Goal: Information Seeking & Learning: Learn about a topic

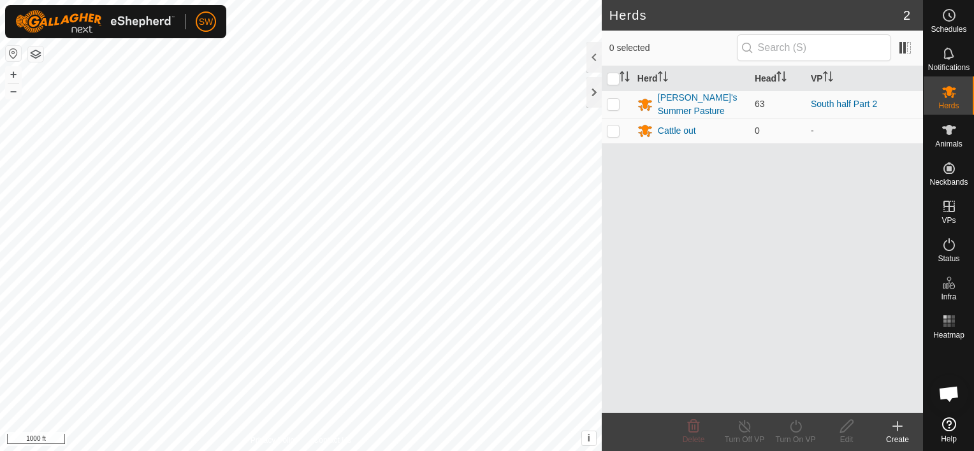
scroll to position [4513, 0]
click at [13, 69] on button "+" at bounding box center [13, 74] width 15 height 15
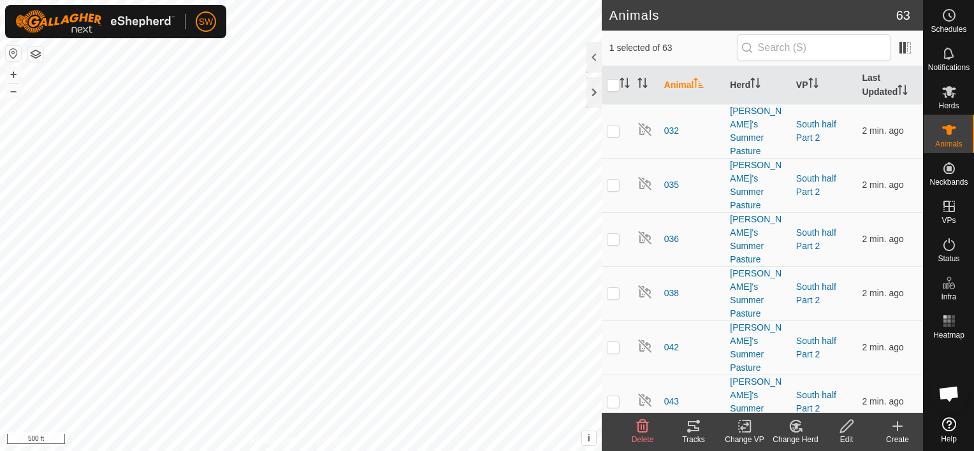
click at [737, 431] on icon at bounding box center [745, 426] width 16 height 15
click at [12, 82] on button "+" at bounding box center [13, 74] width 15 height 15
click at [702, 426] on tracks-svg-icon at bounding box center [693, 426] width 51 height 15
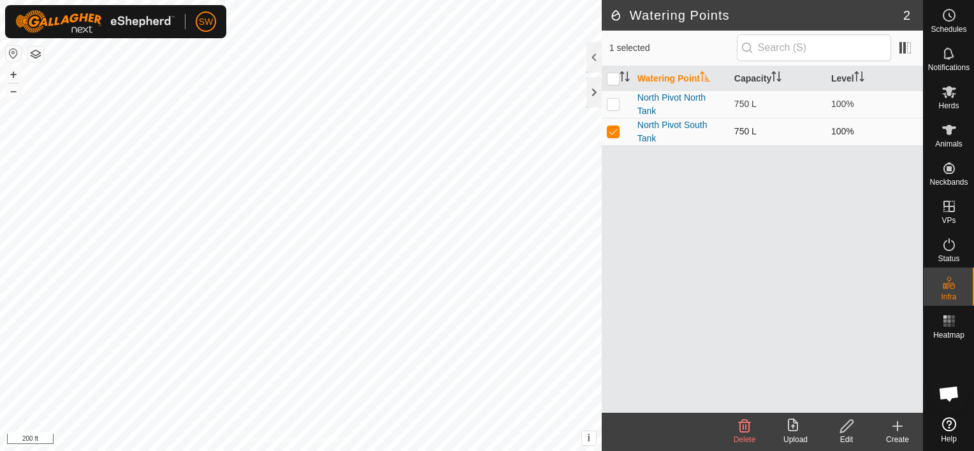
click at [613, 127] on p-checkbox at bounding box center [613, 131] width 13 height 10
checkbox input "false"
click at [948, 245] on icon at bounding box center [948, 244] width 15 height 15
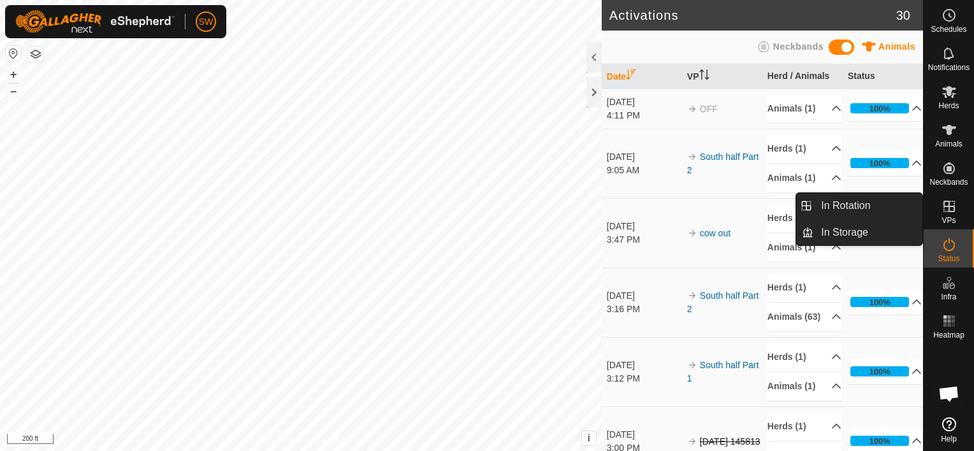
click at [954, 209] on icon at bounding box center [948, 206] width 11 height 11
click at [952, 215] on es-virtualpaddocks-svg-icon at bounding box center [949, 206] width 23 height 20
click at [868, 235] on link "In Storage" at bounding box center [867, 232] width 109 height 25
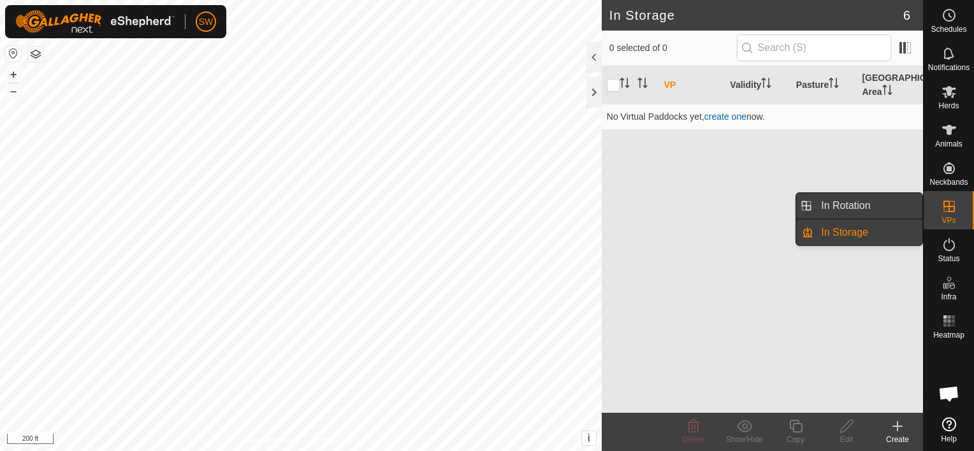
click at [852, 201] on link "In Rotation" at bounding box center [867, 205] width 109 height 25
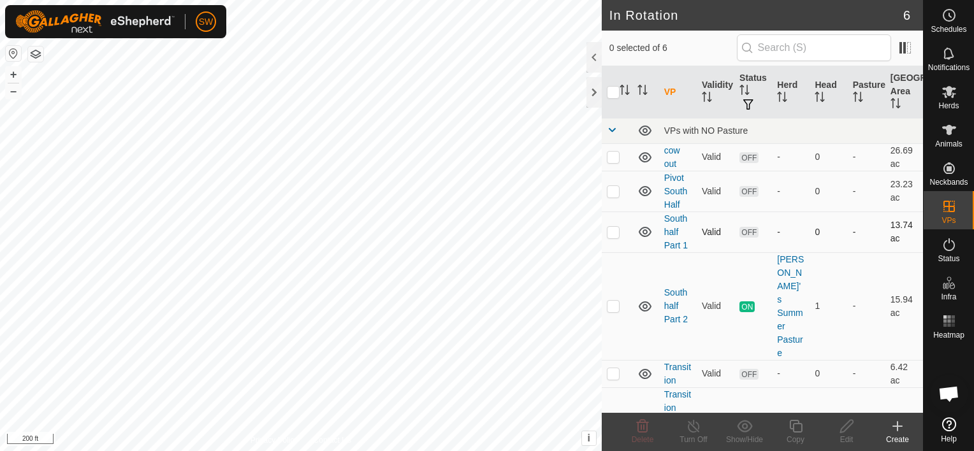
checkbox input "true"
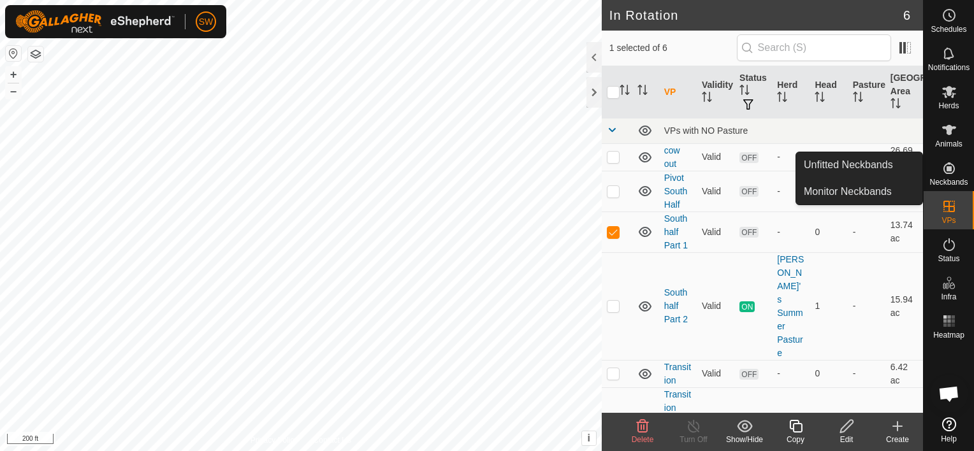
click at [946, 173] on icon at bounding box center [948, 168] width 11 height 11
click at [946, 173] on icon at bounding box center [948, 168] width 15 height 15
click at [949, 175] on icon at bounding box center [948, 168] width 15 height 15
click at [880, 190] on link "Monitor Neckbands" at bounding box center [859, 191] width 126 height 25
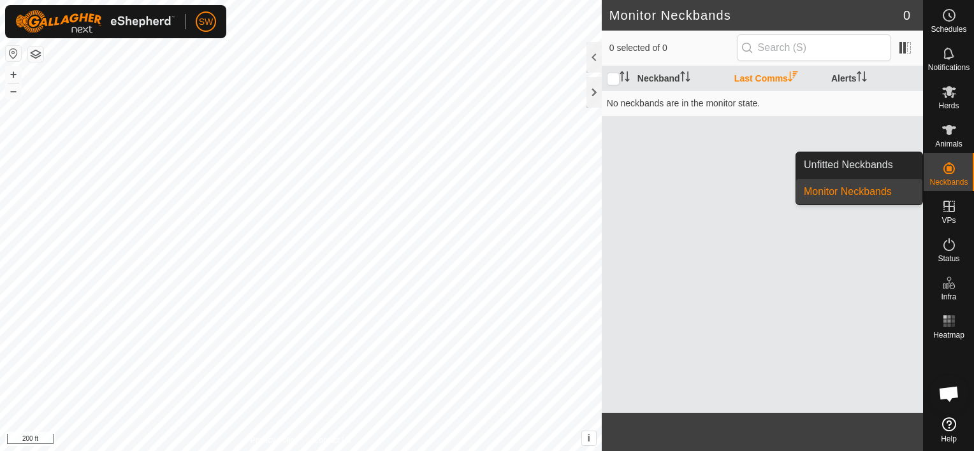
click at [889, 164] on link "Unfitted Neckbands" at bounding box center [859, 164] width 126 height 25
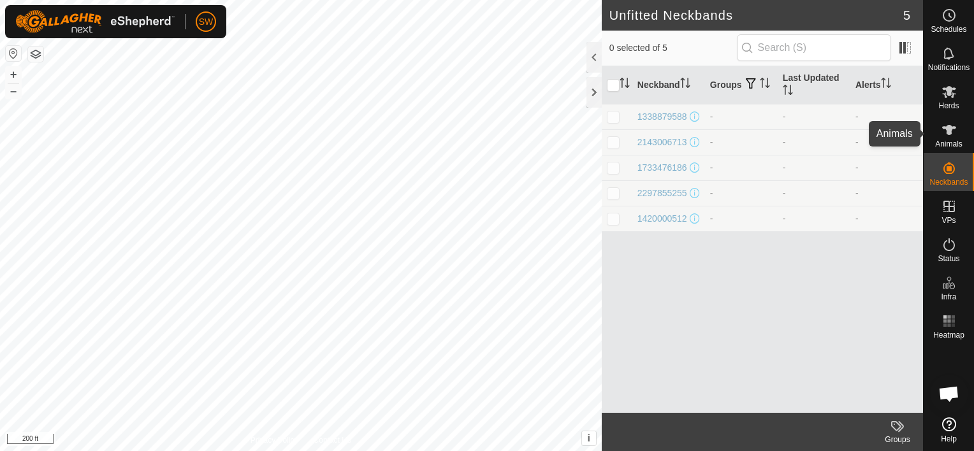
click at [948, 134] on icon at bounding box center [949, 130] width 14 height 10
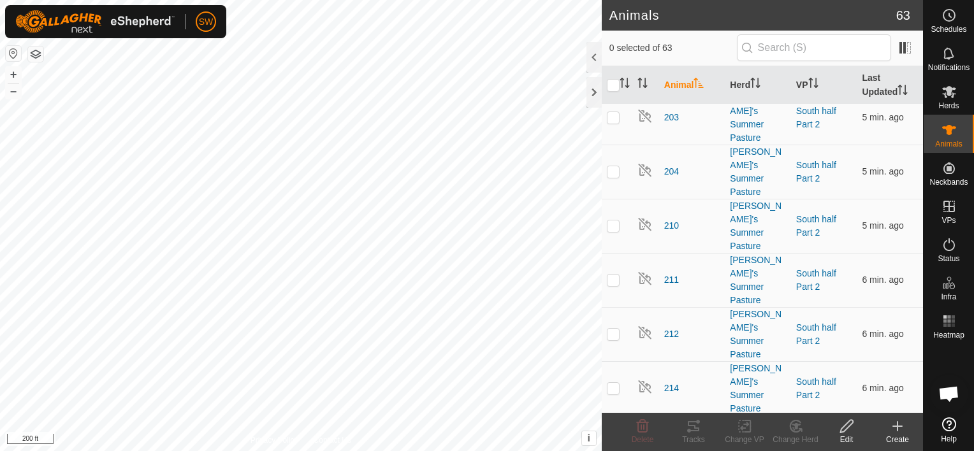
scroll to position [925, 0]
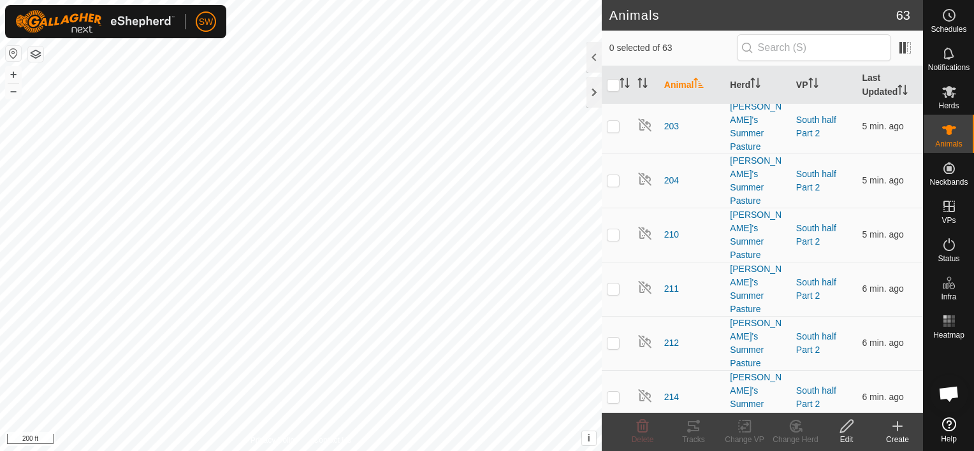
checkbox input "true"
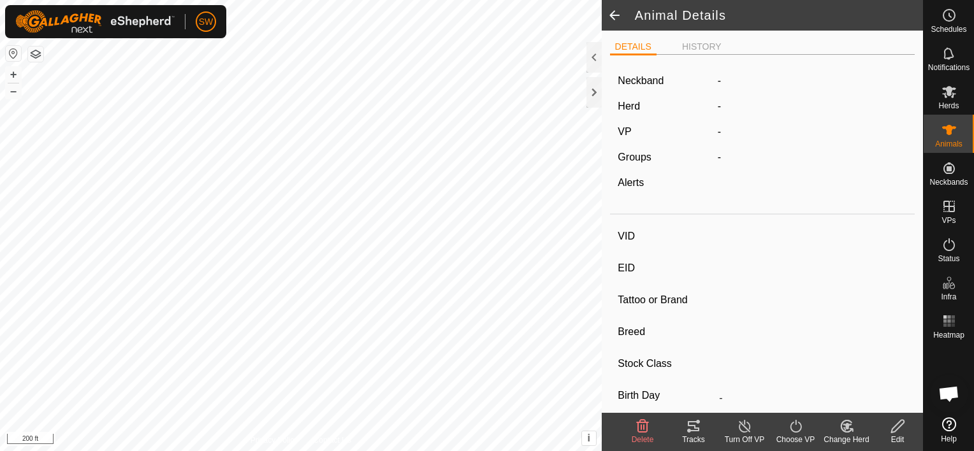
type input "216"
type input "-"
type input "Black Baldy"
type input "-"
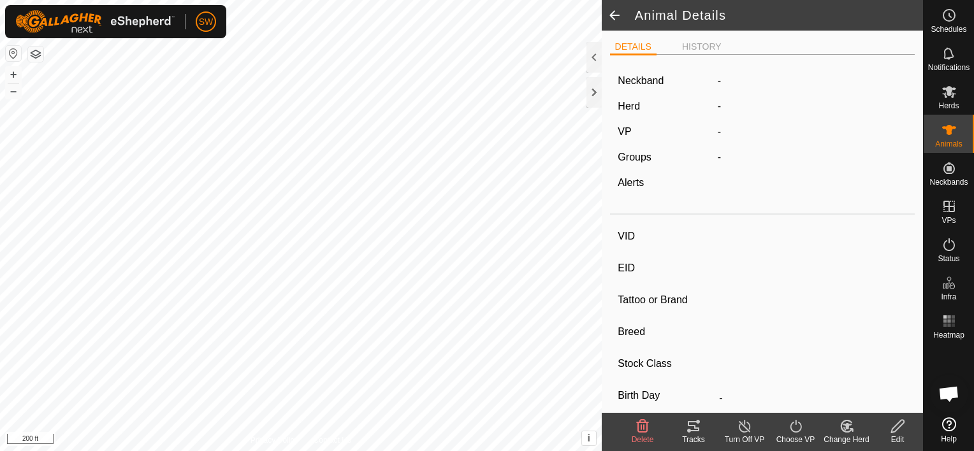
type input "0 kg"
type input "-"
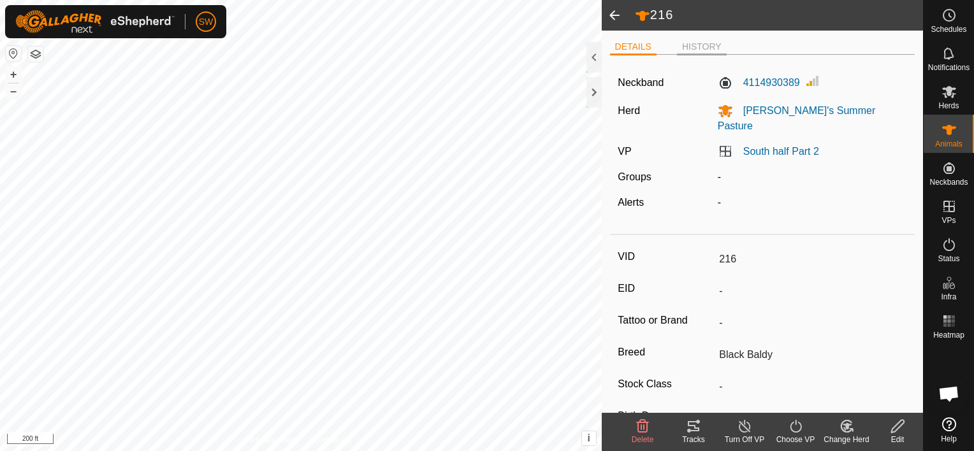
click at [696, 47] on li "HISTORY" at bounding box center [702, 47] width 50 height 15
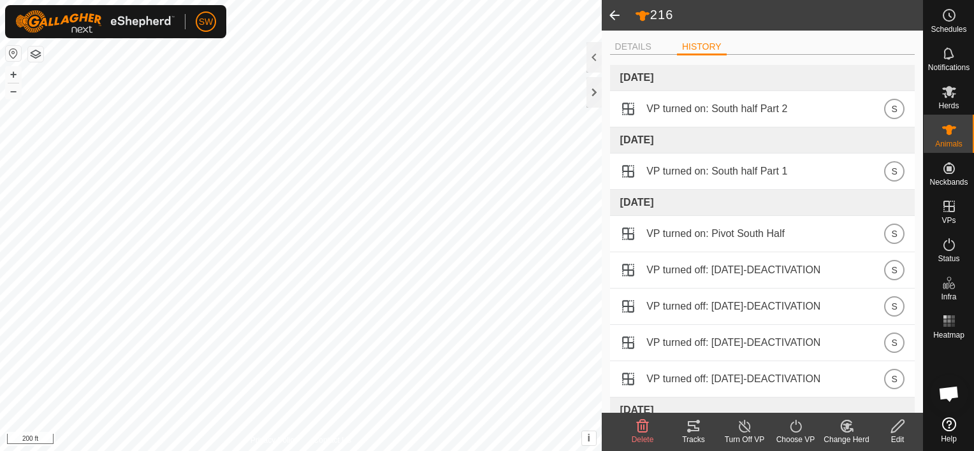
click at [609, 13] on span at bounding box center [614, 15] width 25 height 31
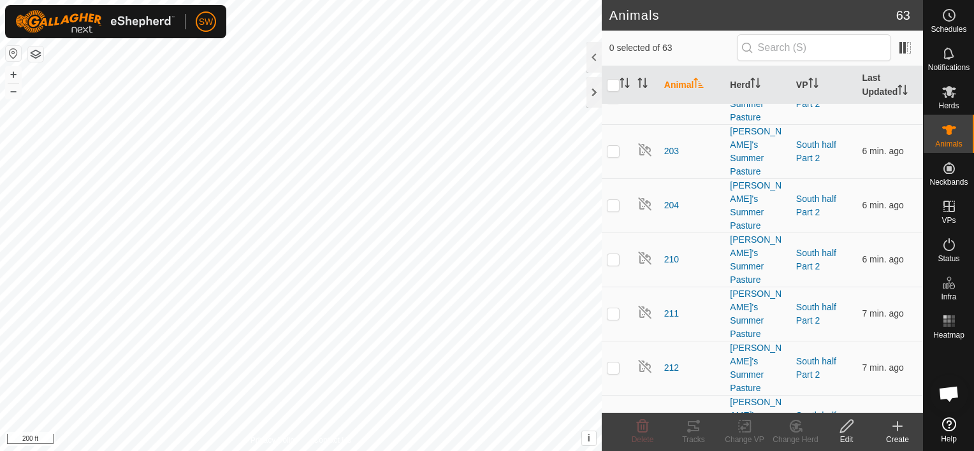
scroll to position [892, 0]
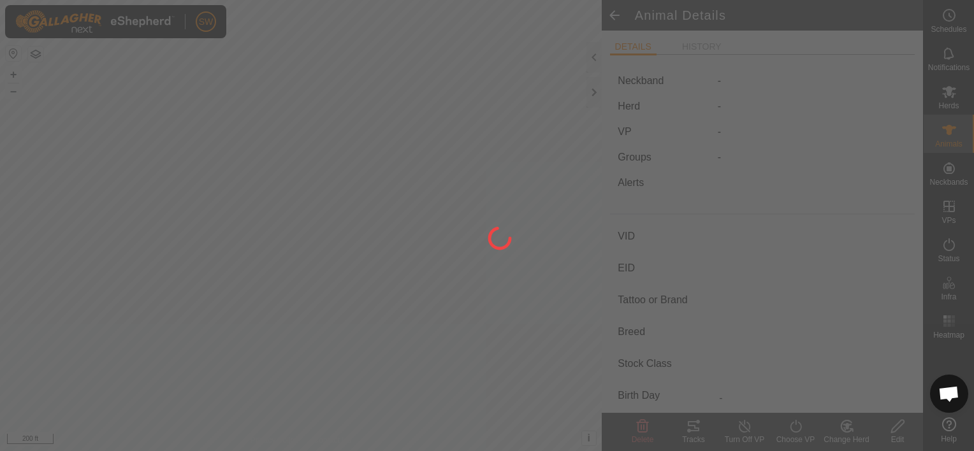
type input "219"
type input "-"
type input "Black Baldy"
type input "-"
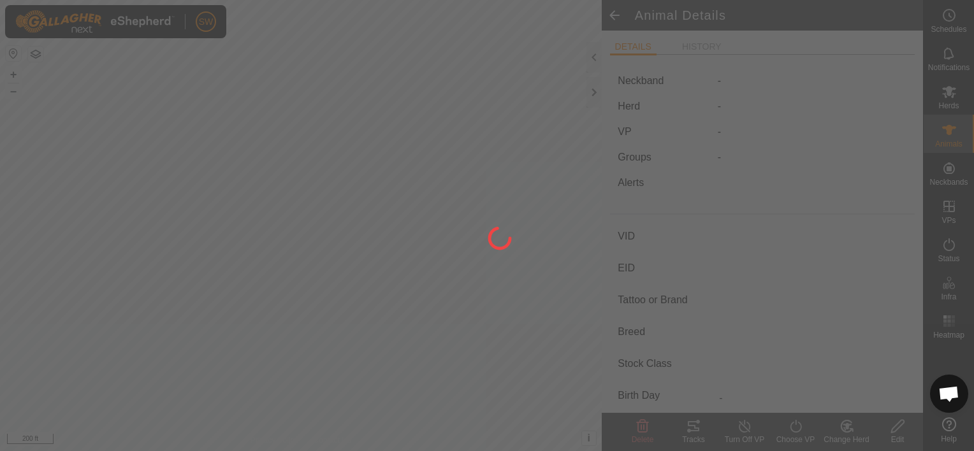
type input "0 kg"
type input "-"
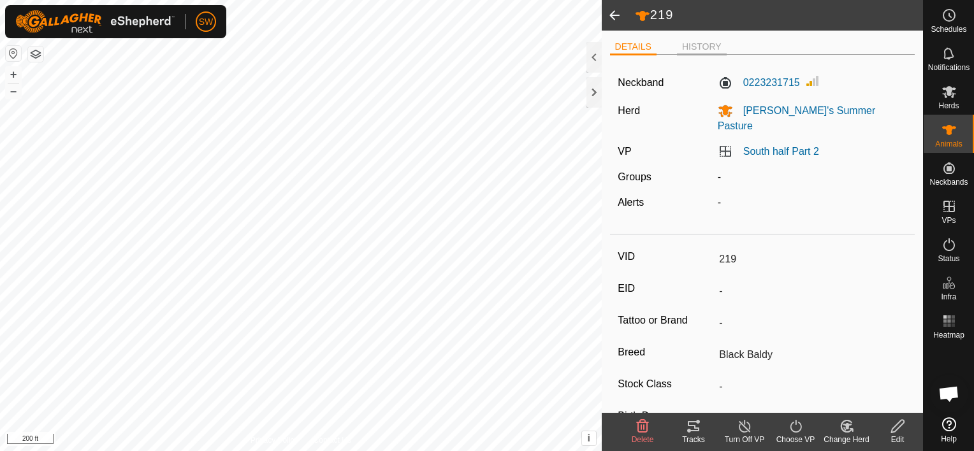
click at [684, 41] on li "HISTORY" at bounding box center [702, 47] width 50 height 15
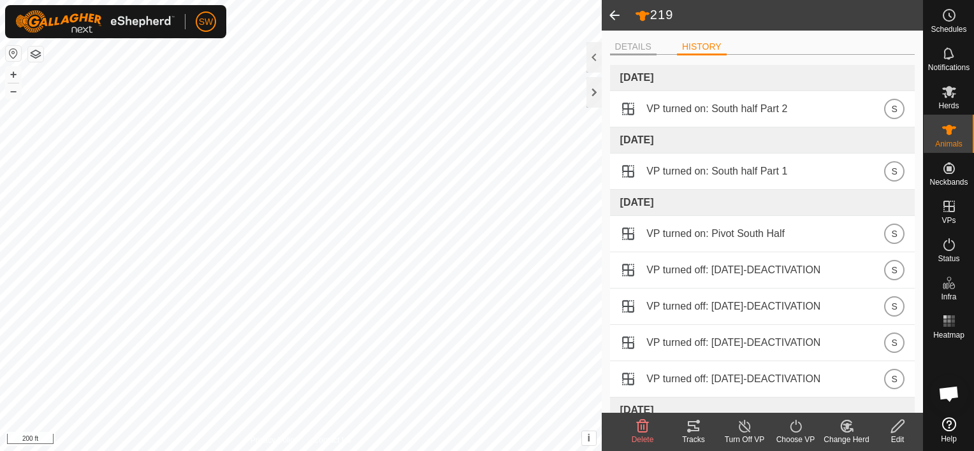
click at [628, 50] on li "DETAILS" at bounding box center [633, 47] width 47 height 15
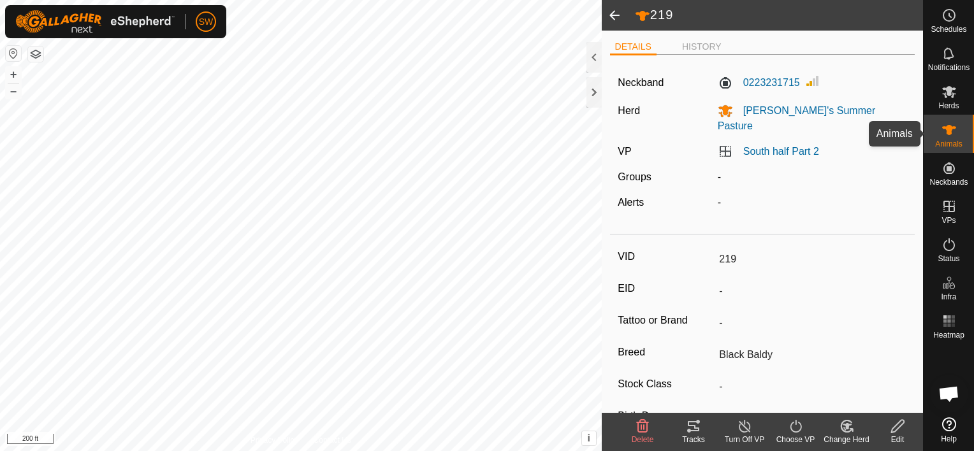
click at [953, 130] on icon at bounding box center [948, 129] width 15 height 15
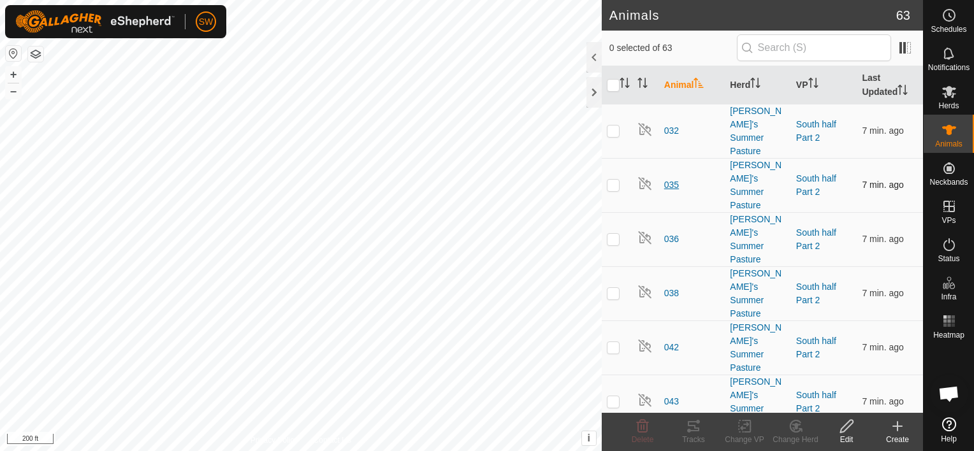
click at [670, 178] on span "035" at bounding box center [671, 184] width 15 height 13
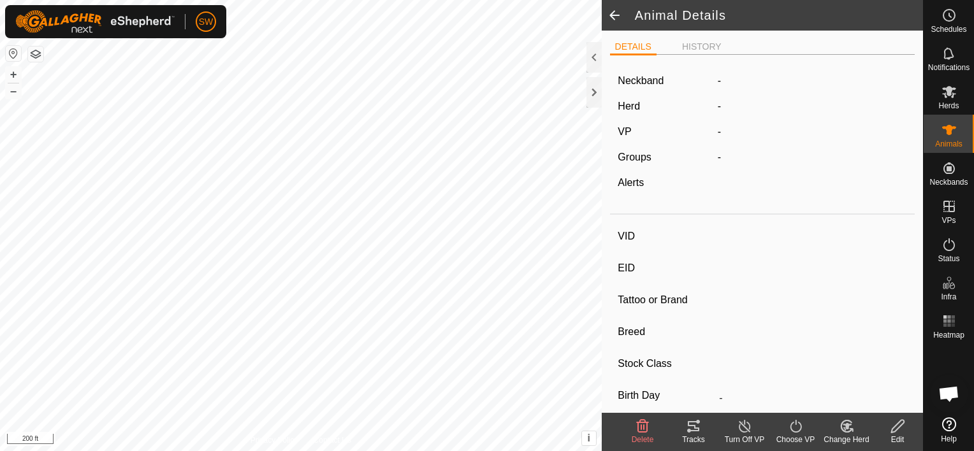
type input "035"
type input "-"
type input "Black Baldy"
type input "-"
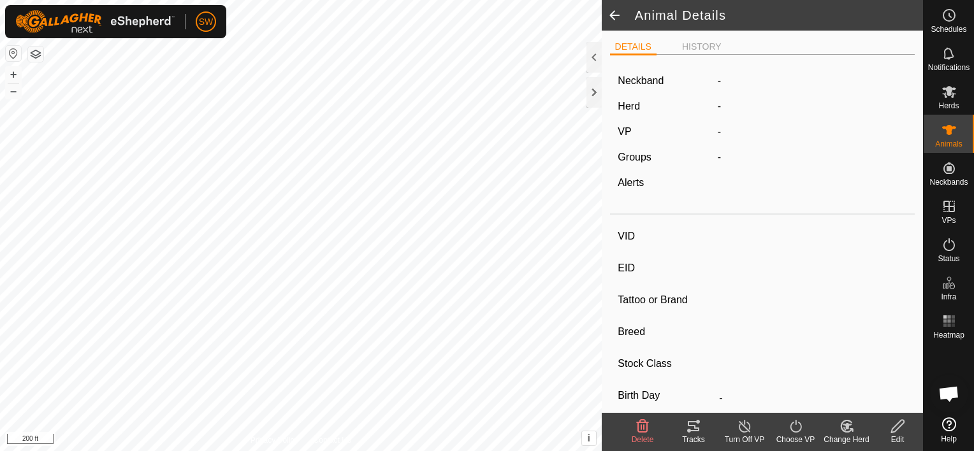
type input "0 kg"
type input "-"
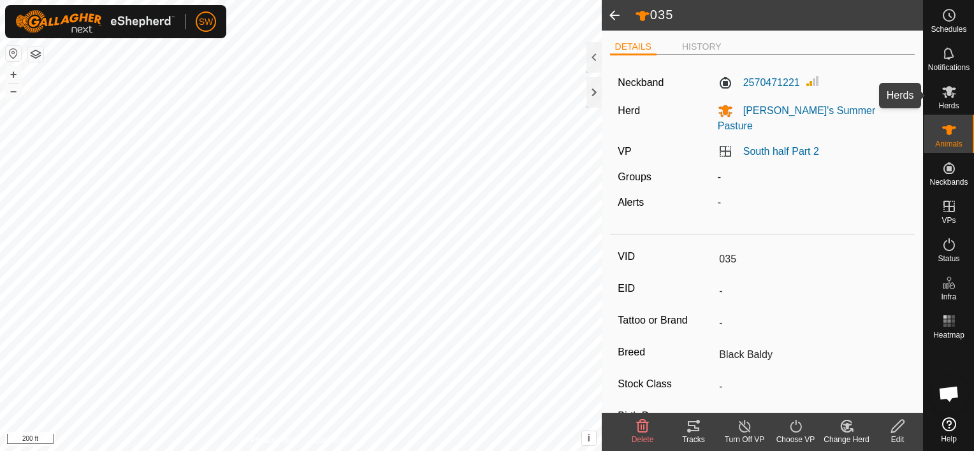
click at [953, 105] on span "Herds" at bounding box center [948, 106] width 20 height 8
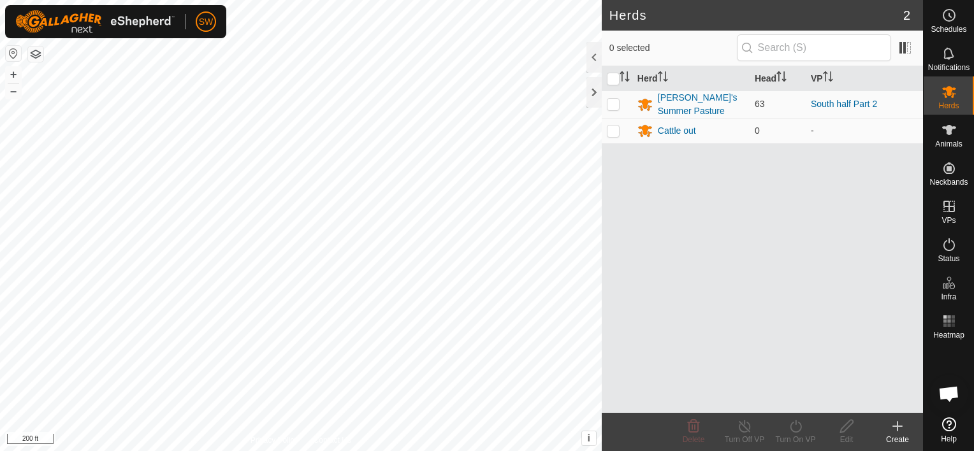
click at [953, 105] on span "Herds" at bounding box center [948, 106] width 20 height 8
click at [678, 96] on div "[PERSON_NAME]'s Summer Pasture" at bounding box center [701, 104] width 87 height 27
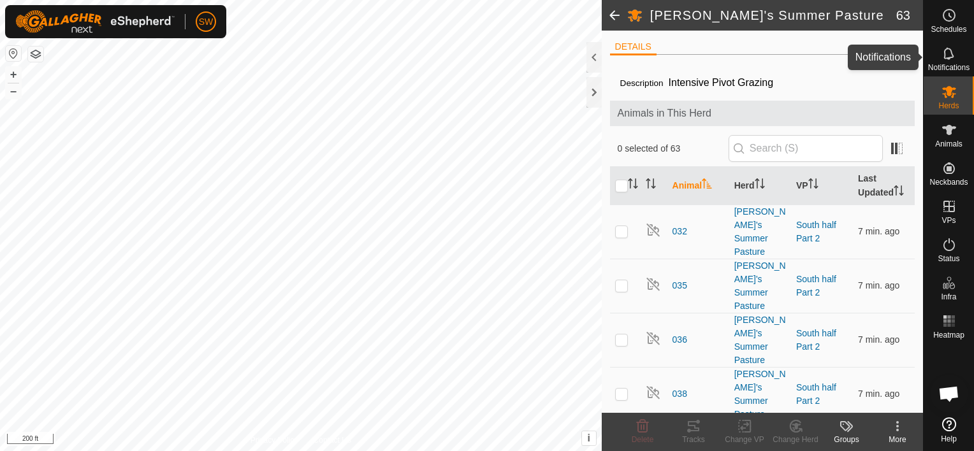
click at [952, 64] on span "Notifications" at bounding box center [948, 68] width 41 height 8
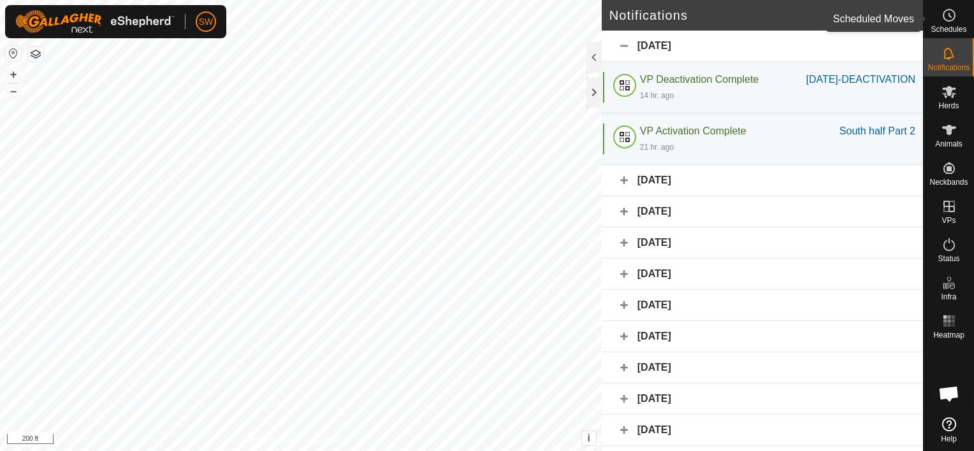
click at [940, 24] on es-schedule-vp-svg-icon at bounding box center [949, 15] width 23 height 20
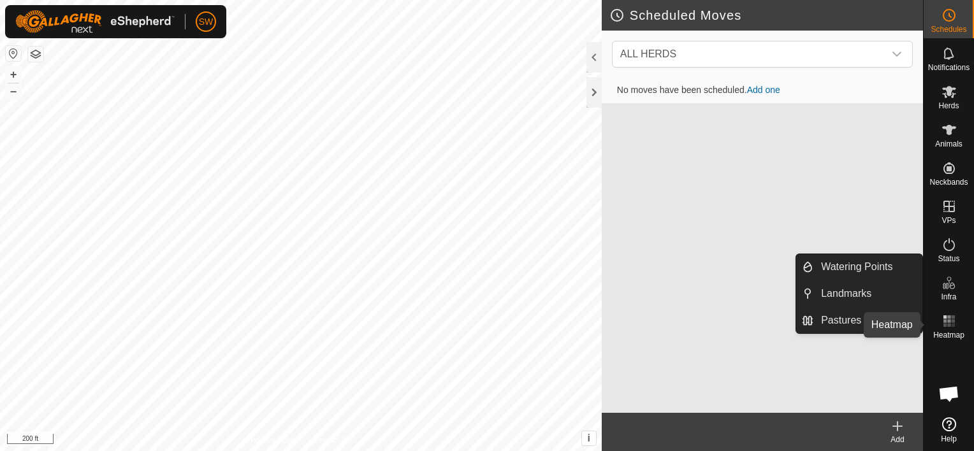
click at [948, 319] on rect at bounding box center [948, 320] width 3 height 3
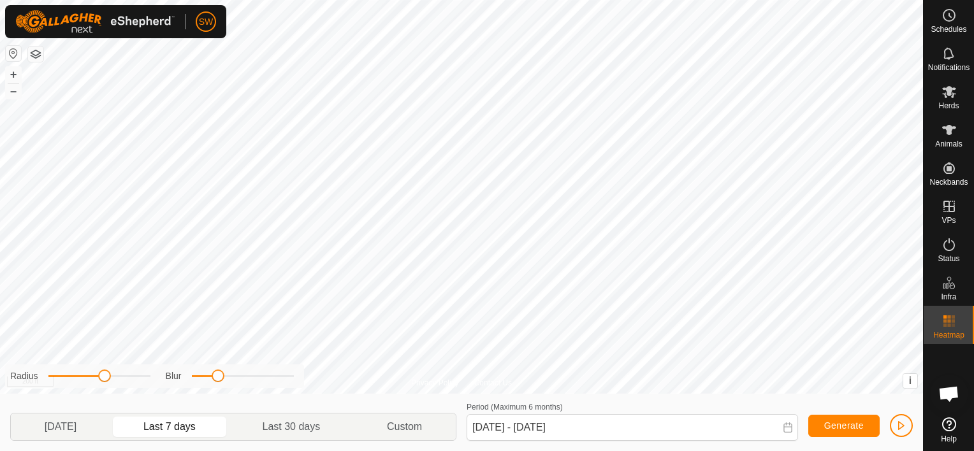
drag, startPoint x: 205, startPoint y: 378, endPoint x: 215, endPoint y: 386, distance: 13.1
click at [215, 386] on div "Radius Blur" at bounding box center [154, 377] width 299 height 24
drag, startPoint x: 106, startPoint y: 377, endPoint x: 94, endPoint y: 380, distance: 13.0
click at [94, 380] on span at bounding box center [95, 376] width 13 height 13
click at [76, 427] on p-togglebutton "[DATE]" at bounding box center [60, 427] width 99 height 27
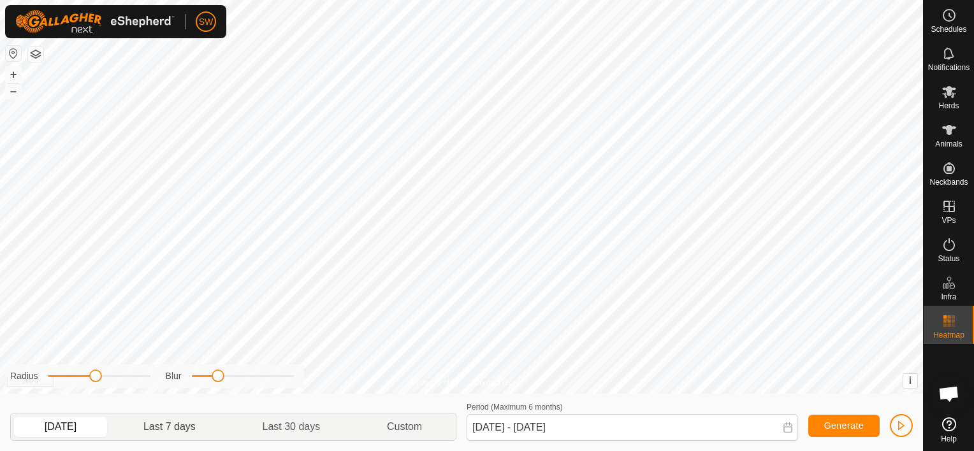
click at [167, 433] on p-togglebutton "Last 7 days" at bounding box center [169, 427] width 119 height 27
click at [279, 431] on p-togglebutton "Last 30 days" at bounding box center [291, 427] width 124 height 27
click at [178, 431] on p-togglebutton "Last 7 days" at bounding box center [169, 427] width 119 height 27
click at [83, 425] on p-togglebutton "[DATE]" at bounding box center [60, 427] width 99 height 27
type input "[DATE] - [DATE]"
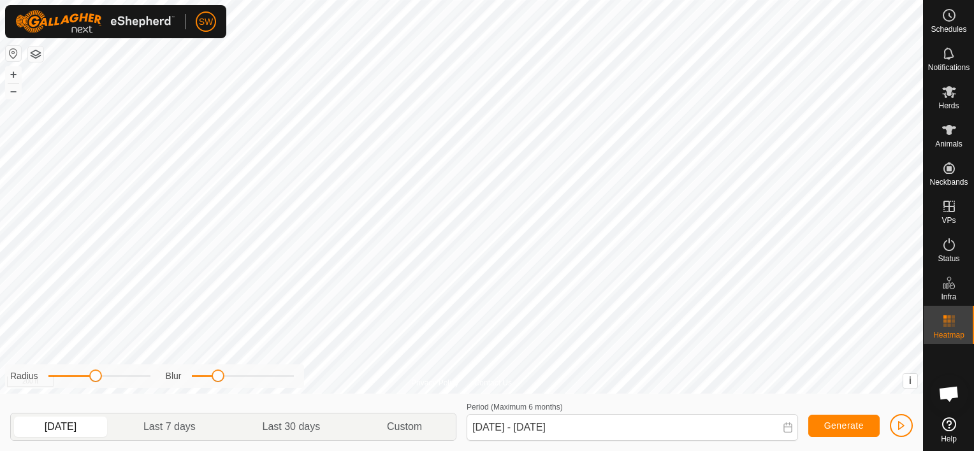
click at [569, 310] on div "Privacy Policy Contact Us 117 4179361210 [PERSON_NAME]'s Summer Pasture South h…" at bounding box center [461, 225] width 923 height 451
click at [893, 423] on button "button" at bounding box center [901, 425] width 23 height 23
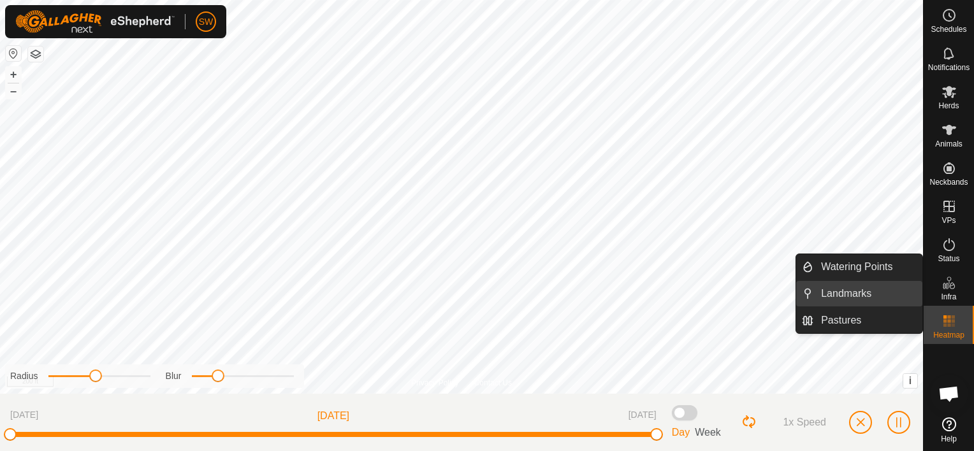
click at [841, 295] on link "Landmarks" at bounding box center [867, 293] width 109 height 25
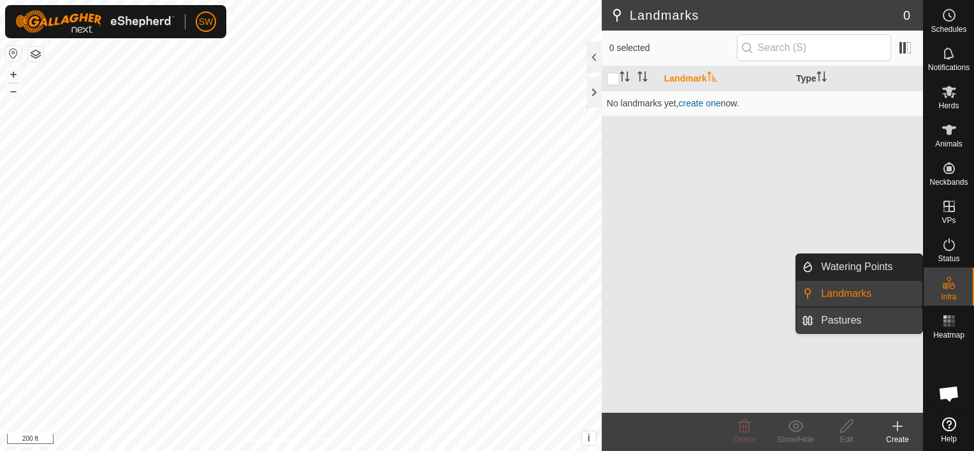
click at [869, 317] on link "Pastures" at bounding box center [867, 320] width 109 height 25
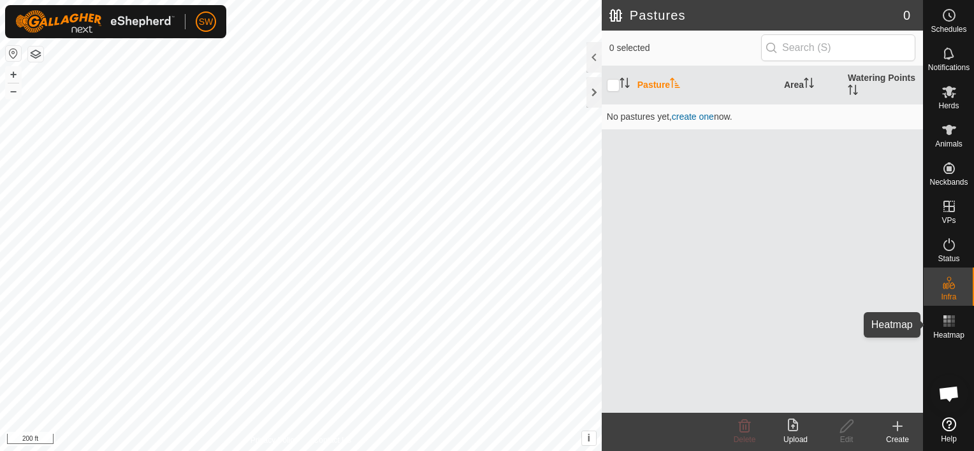
click at [961, 326] on div "Heatmap" at bounding box center [949, 325] width 50 height 38
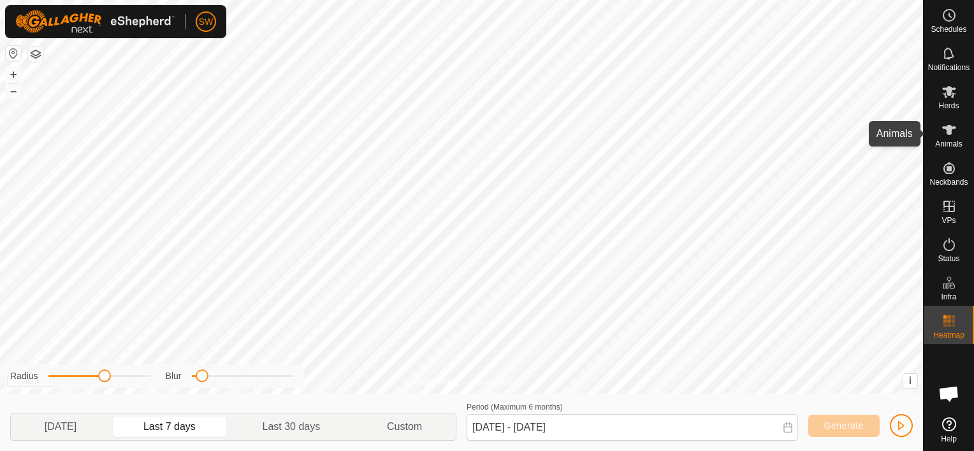
click at [952, 128] on icon at bounding box center [949, 130] width 14 height 10
